Goal: Check status: Check status

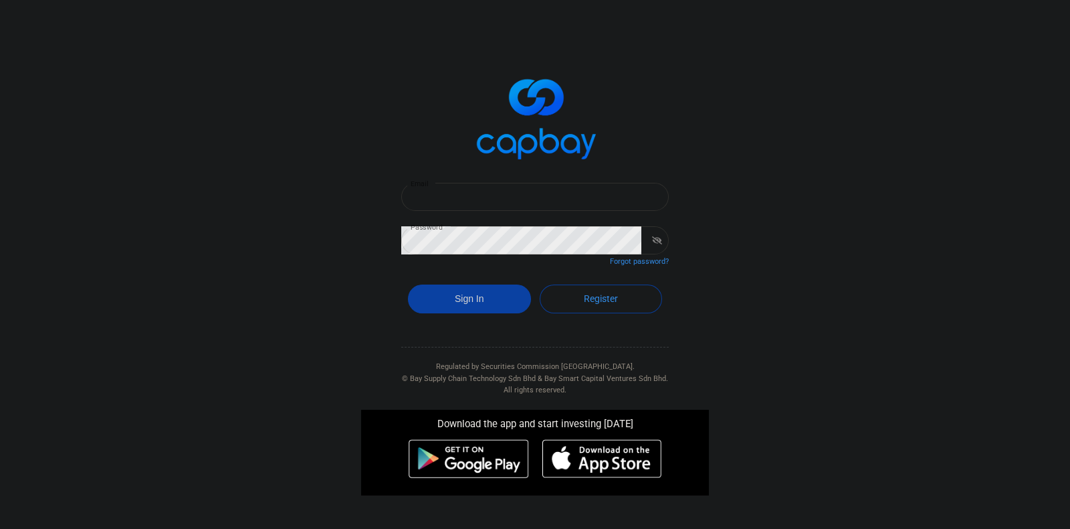
type input "[EMAIL_ADDRESS][DOMAIN_NAME]"
click at [484, 301] on button "Sign In" at bounding box center [469, 298] width 123 height 29
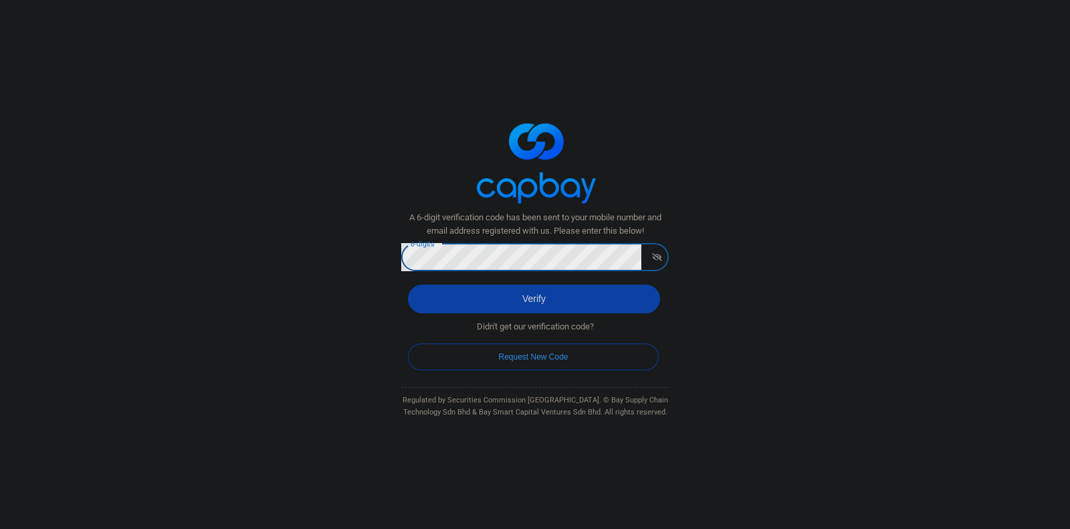
click at [472, 309] on button "Verify" at bounding box center [534, 298] width 252 height 29
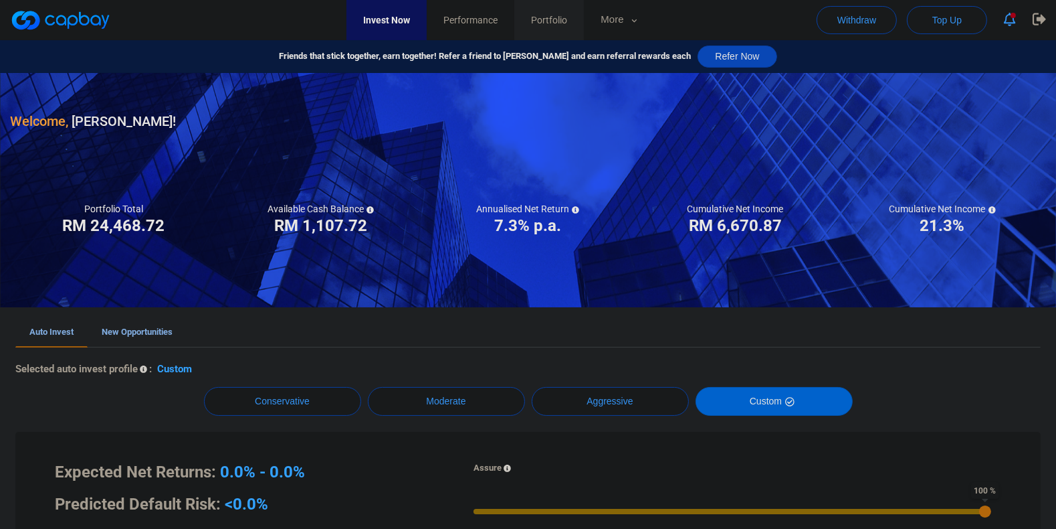
click at [567, 23] on span "Portfolio" at bounding box center [549, 20] width 36 height 15
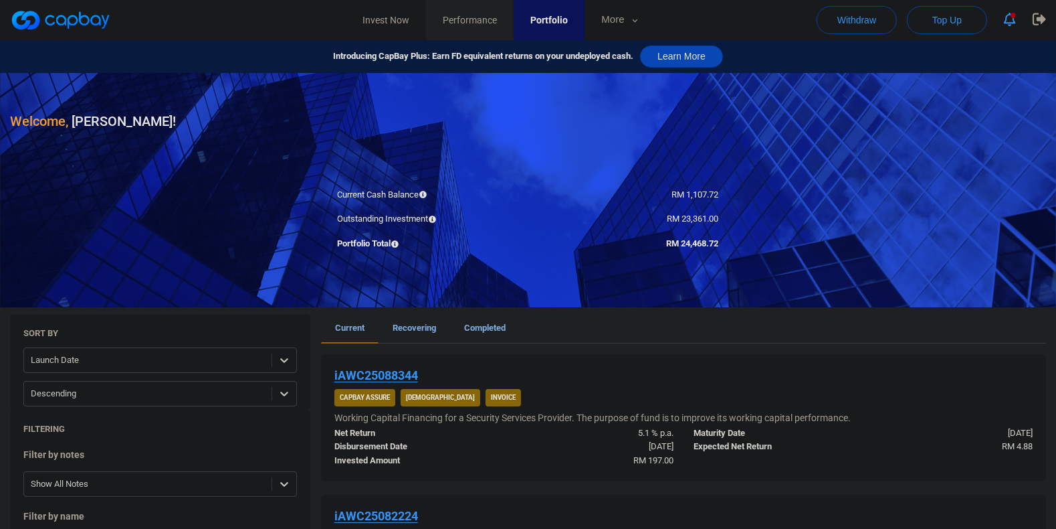
click at [478, 28] on link "Performance" at bounding box center [470, 20] width 88 height 40
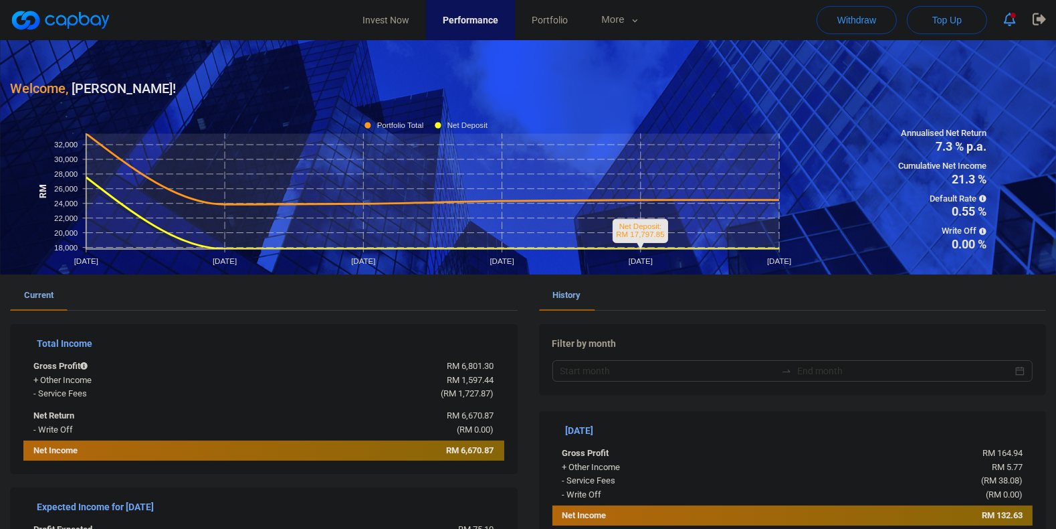
scroll to position [167, 0]
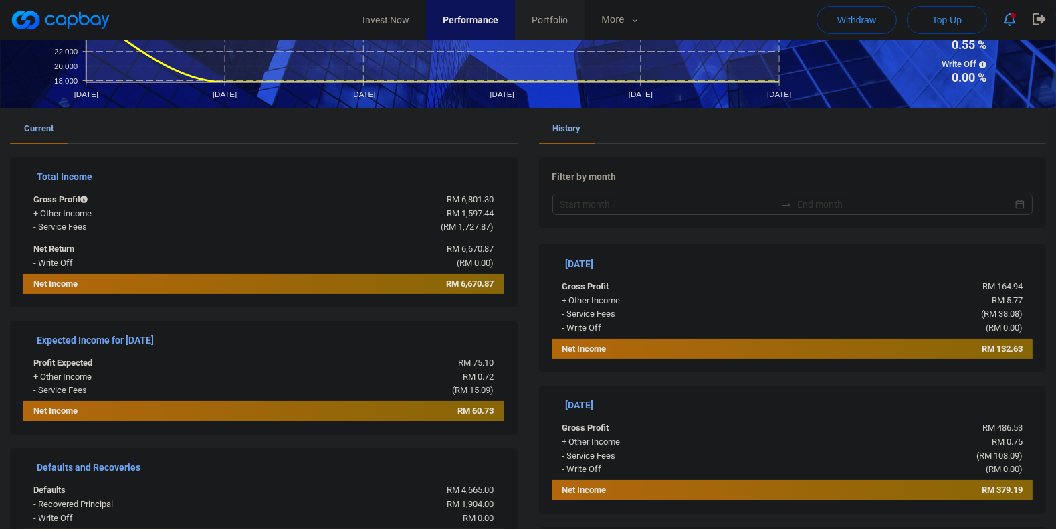
click at [585, 16] on link "Portfolio" at bounding box center [550, 20] width 70 height 40
